Goal: Information Seeking & Learning: Learn about a topic

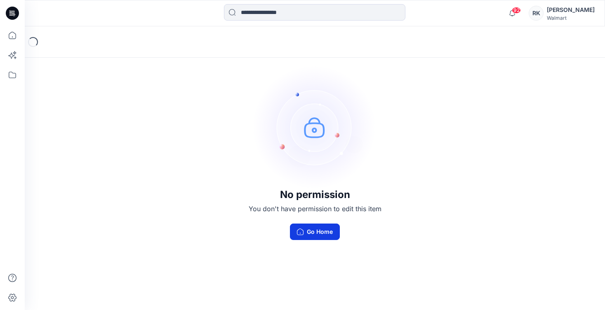
click at [322, 230] on button "Go Home" at bounding box center [315, 232] width 50 height 16
click at [315, 235] on button "Go Home" at bounding box center [315, 232] width 50 height 16
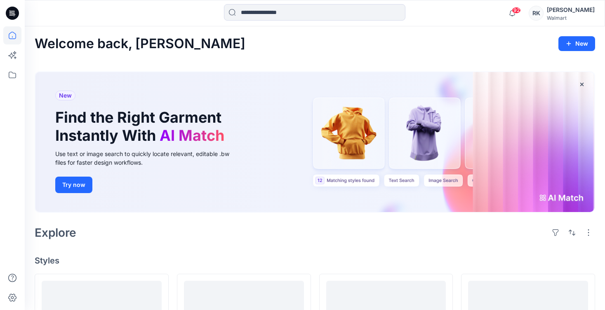
click at [547, 17] on div "Walmart" at bounding box center [571, 18] width 48 height 6
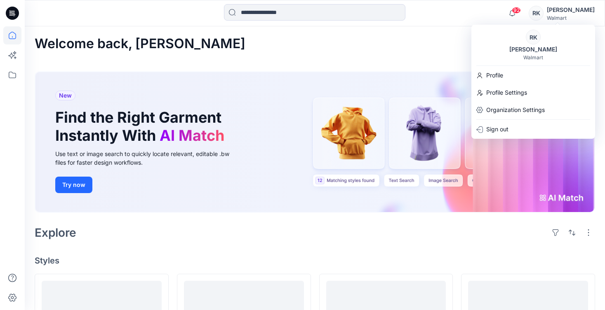
click at [281, 92] on div "New Find the Right Garment Instantly With AI Match Use text or image search to …" at bounding box center [314, 142] width 559 height 140
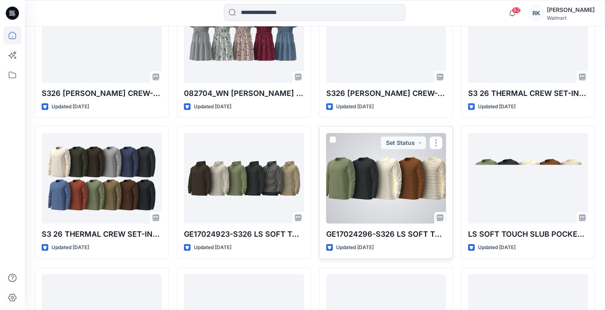
scroll to position [290, 0]
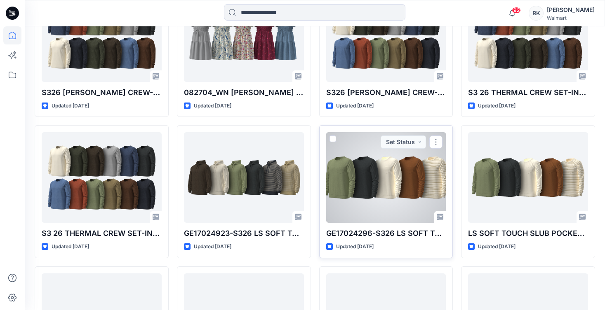
click at [394, 181] on div at bounding box center [386, 177] width 120 height 91
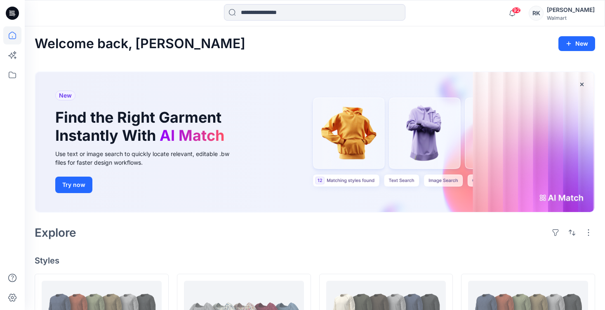
scroll to position [290, 0]
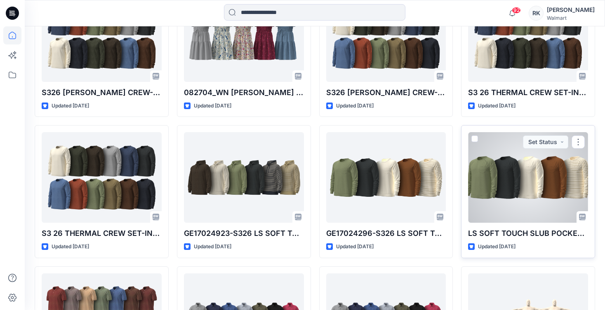
click at [508, 173] on div at bounding box center [528, 177] width 120 height 91
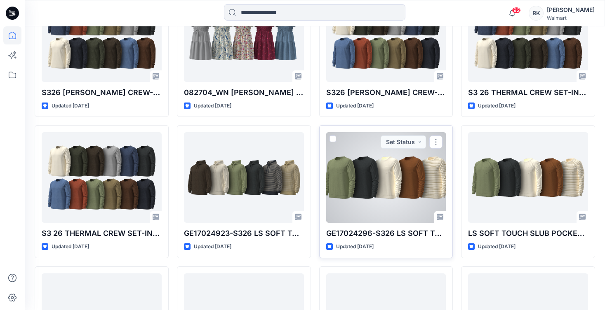
scroll to position [257, 0]
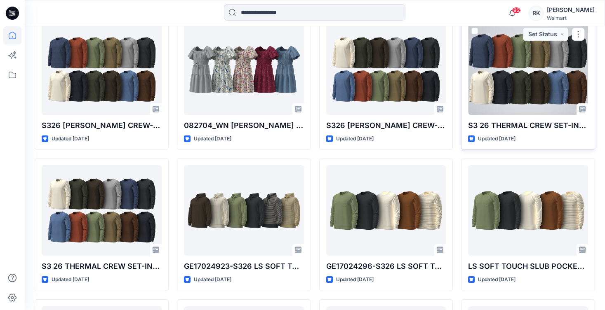
click at [530, 80] on div at bounding box center [528, 69] width 120 height 91
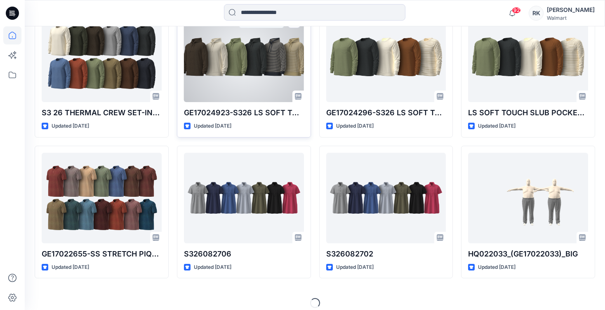
scroll to position [418, 0]
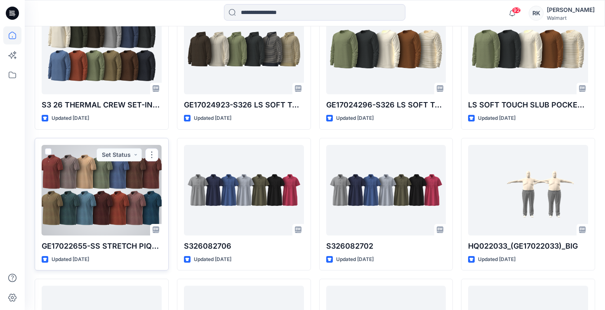
click at [104, 170] on div at bounding box center [102, 190] width 120 height 91
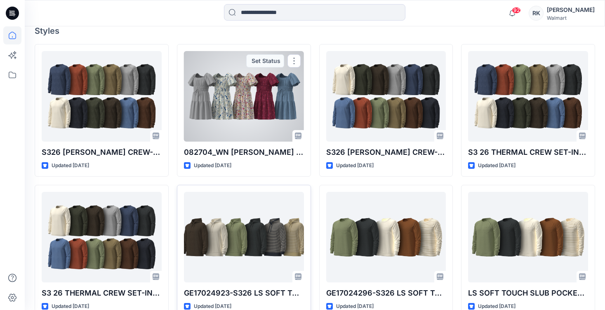
scroll to position [230, 0]
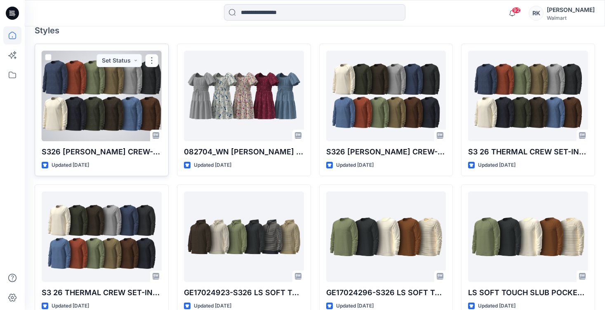
click at [112, 107] on div at bounding box center [102, 96] width 120 height 91
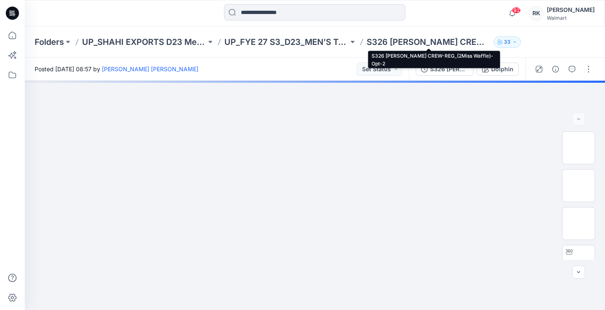
click at [433, 44] on p "S326 [PERSON_NAME] CREW-REG_(2Miss Waffle)-Opt-2" at bounding box center [428, 42] width 124 height 12
